Goal: Communication & Community: Participate in discussion

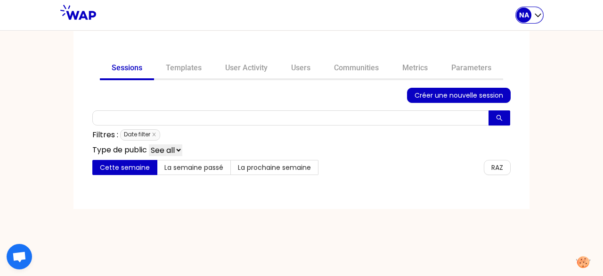
click at [523, 19] on p "NA" at bounding box center [524, 14] width 10 height 9
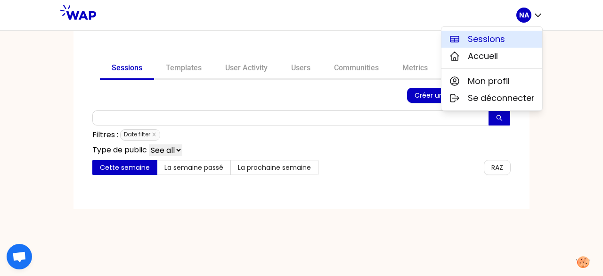
click at [494, 44] on span "Sessions" at bounding box center [486, 39] width 37 height 13
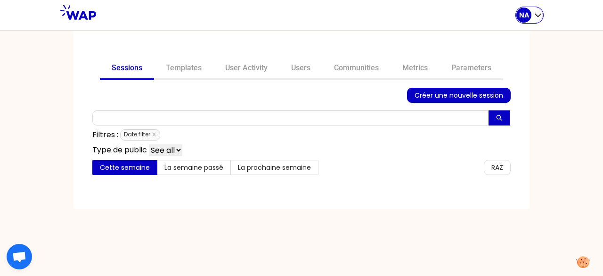
click at [541, 16] on icon "button" at bounding box center [537, 14] width 9 height 9
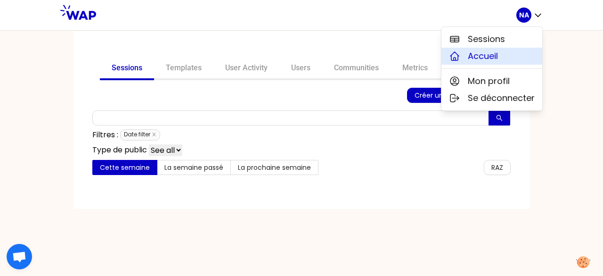
click at [508, 57] on button "Accueil" at bounding box center [491, 56] width 101 height 17
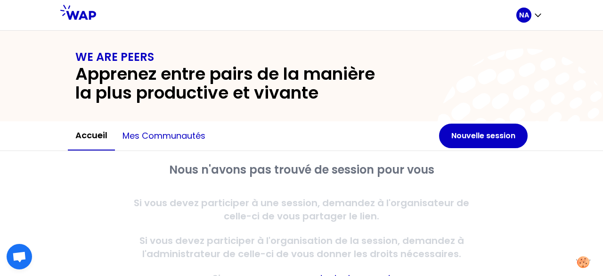
click at [186, 137] on button "Mes communautés" at bounding box center [164, 136] width 98 height 28
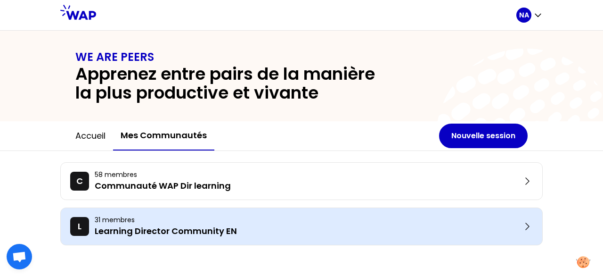
click at [223, 222] on p "31 membres" at bounding box center [308, 219] width 427 height 9
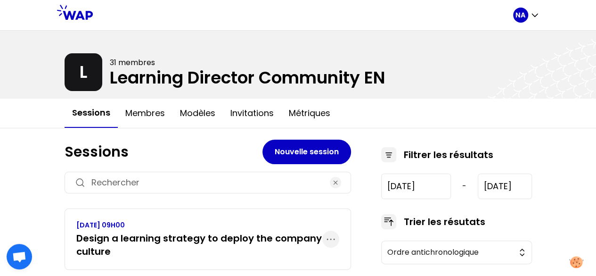
click at [237, 43] on div at bounding box center [298, 65] width 596 height 68
